Goal: Task Accomplishment & Management: Use online tool/utility

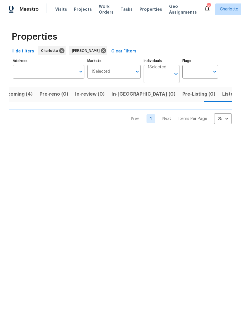
scroll to position [0, 12]
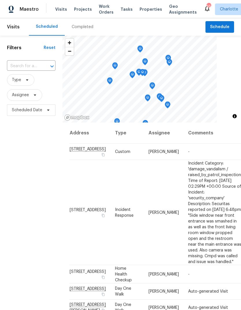
click at [104, 13] on span "Work Orders" at bounding box center [106, 9] width 15 height 12
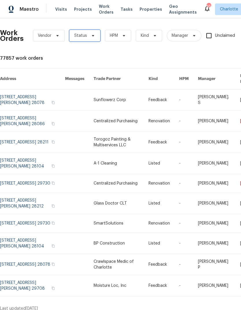
click at [93, 38] on span "Status" at bounding box center [84, 36] width 31 height 12
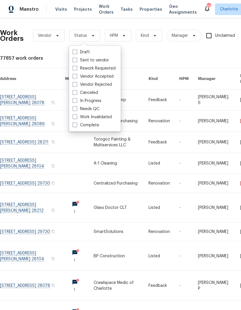
click at [93, 111] on label "Needs QC" at bounding box center [86, 109] width 27 height 6
click at [76, 110] on input "Needs QC" at bounding box center [75, 108] width 4 height 4
checkbox input "true"
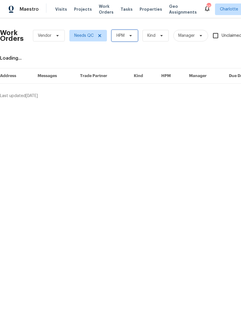
click at [127, 37] on span at bounding box center [130, 35] width 6 height 5
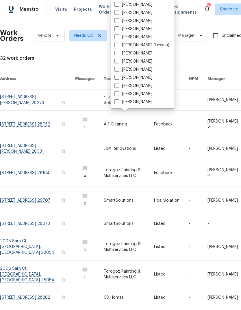
scroll to position [72, 0]
click at [140, 104] on label "[PERSON_NAME]" at bounding box center [134, 102] width 38 height 6
click at [118, 103] on input "[PERSON_NAME]" at bounding box center [117, 101] width 4 height 4
checkbox input "true"
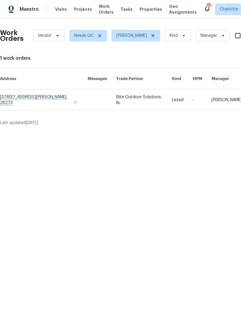
click at [60, 97] on link at bounding box center [44, 99] width 88 height 21
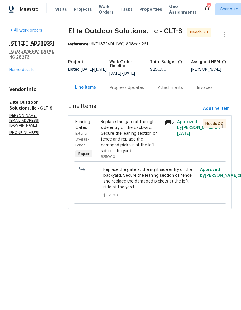
click at [138, 134] on div "Replace the gate at the right side entry of the backyard. Secure the leaning se…" at bounding box center [131, 136] width 60 height 35
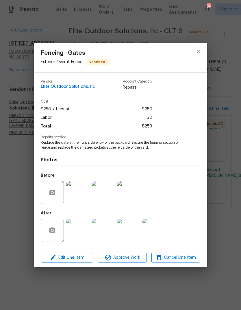
click at [80, 239] on img at bounding box center [77, 230] width 23 height 23
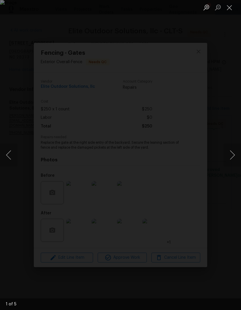
click at [231, 155] on button "Next image" at bounding box center [232, 154] width 17 height 23
click at [229, 156] on button "Next image" at bounding box center [232, 154] width 17 height 23
click at [229, 155] on button "Next image" at bounding box center [232, 154] width 17 height 23
click at [231, 155] on button "Next image" at bounding box center [232, 154] width 17 height 23
click at [230, 154] on button "Next image" at bounding box center [232, 154] width 17 height 23
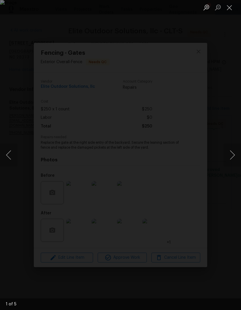
click at [231, 154] on button "Next image" at bounding box center [232, 154] width 17 height 23
click at [232, 155] on button "Next image" at bounding box center [232, 154] width 17 height 23
click at [232, 154] on button "Next image" at bounding box center [232, 154] width 17 height 23
click at [232, 155] on button "Next image" at bounding box center [232, 154] width 17 height 23
click at [232, 159] on button "Next image" at bounding box center [232, 154] width 17 height 23
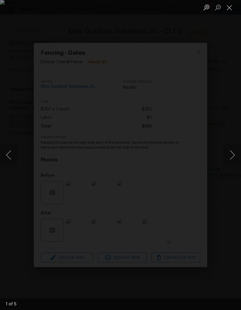
click at [230, 5] on button "Close lightbox" at bounding box center [230, 7] width 12 height 10
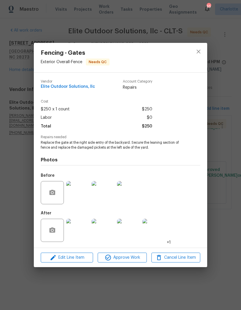
click at [82, 189] on img at bounding box center [77, 192] width 23 height 23
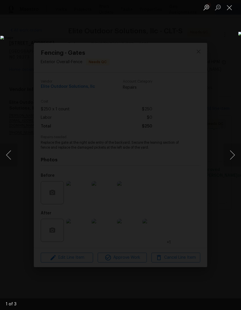
click at [230, 152] on button "Next image" at bounding box center [232, 154] width 17 height 23
click at [232, 148] on button "Next image" at bounding box center [232, 154] width 17 height 23
click at [231, 162] on button "Next image" at bounding box center [232, 154] width 17 height 23
click at [228, 3] on button "Close lightbox" at bounding box center [230, 7] width 12 height 10
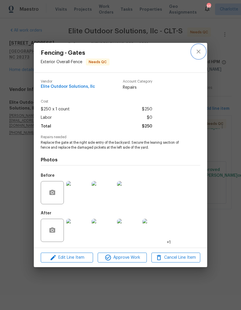
click at [202, 49] on button "close" at bounding box center [199, 52] width 14 height 14
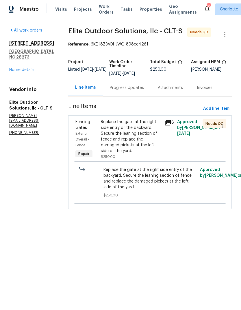
click at [138, 125] on div "Replace the gate at the right side entry of the backyard. Secure the leaning se…" at bounding box center [131, 136] width 60 height 35
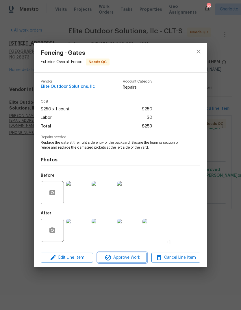
click at [132, 254] on button "Approve Work" at bounding box center [122, 257] width 49 height 10
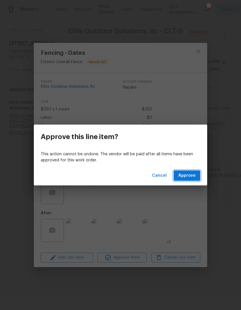
click at [196, 172] on button "Approve" at bounding box center [187, 175] width 27 height 11
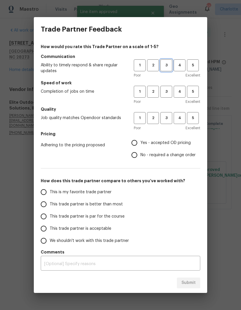
click at [166, 71] on button "3" at bounding box center [167, 65] width 12 height 12
click at [181, 96] on button "4" at bounding box center [180, 92] width 12 height 12
click at [168, 120] on span "3" at bounding box center [166, 118] width 11 height 7
click at [140, 145] on input "Yes - accepted OD pricing" at bounding box center [135, 143] width 12 height 12
radio input "true"
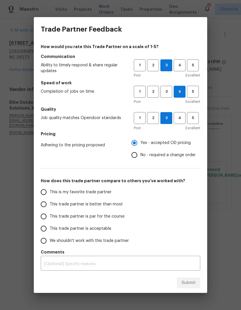
click at [40, 207] on input "This trade partner is better than most" at bounding box center [44, 204] width 12 height 12
click at [197, 283] on button "Submit" at bounding box center [188, 282] width 23 height 11
radio input "true"
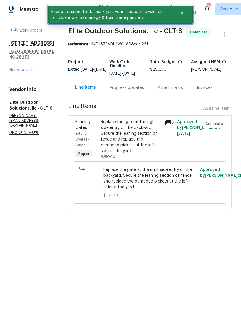
click at [184, 12] on icon "Close" at bounding box center [182, 13] width 5 height 5
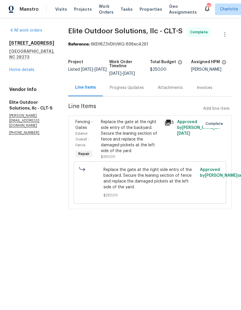
click at [27, 8] on span "Maestro" at bounding box center [29, 9] width 19 height 6
